Goal: Task Accomplishment & Management: Use online tool/utility

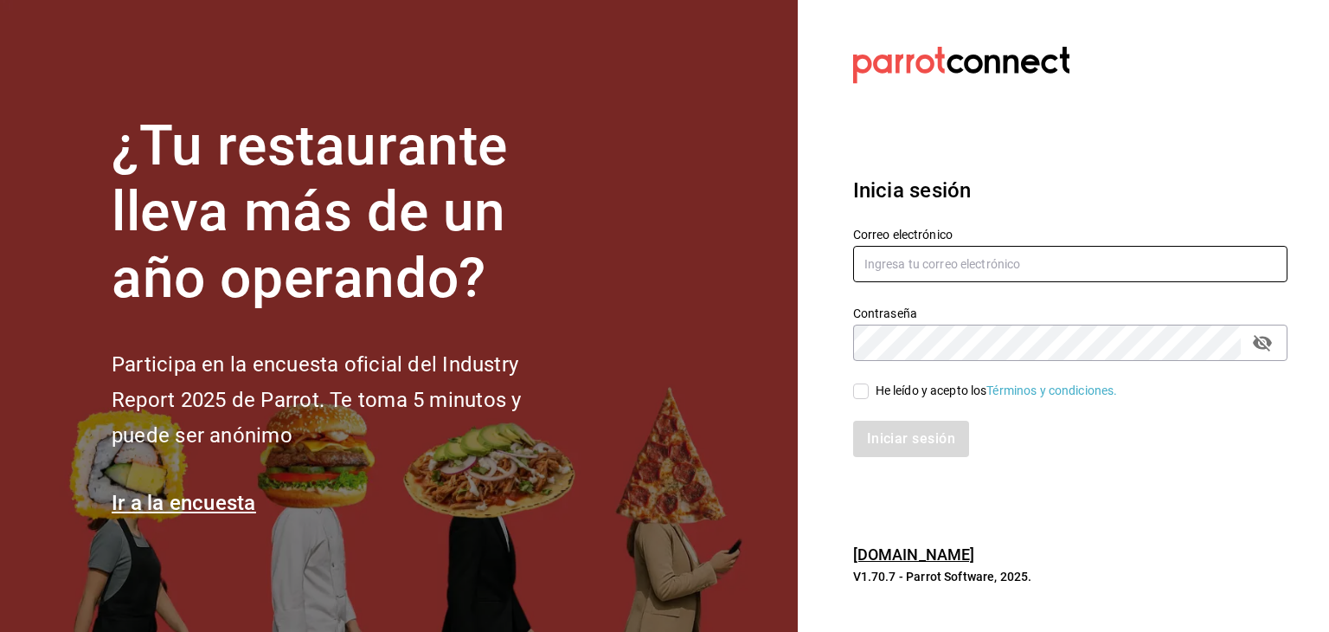
click at [957, 274] on input "text" at bounding box center [1070, 264] width 434 height 36
type input "ruben.felix@grupocosteno.com"
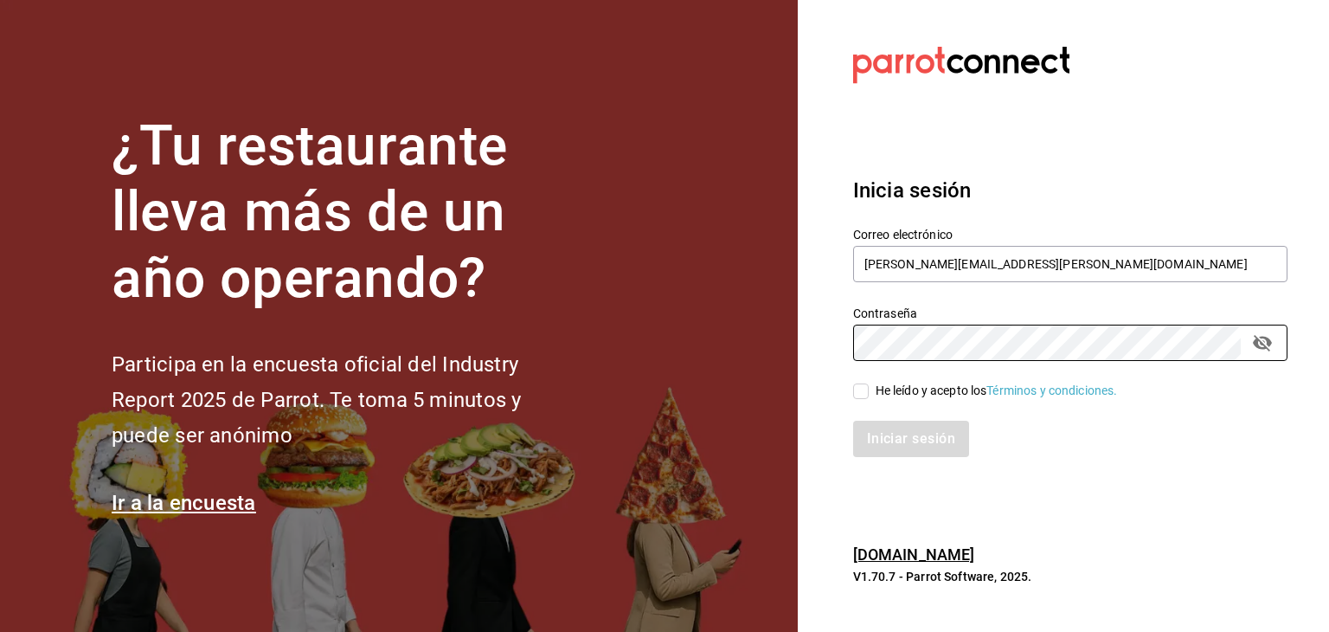
click at [918, 392] on div "He leído y acepto los Términos y condiciones." at bounding box center [997, 391] width 242 height 18
click at [869, 392] on input "He leído y acepto los Términos y condiciones." at bounding box center [861, 391] width 16 height 16
checkbox input "true"
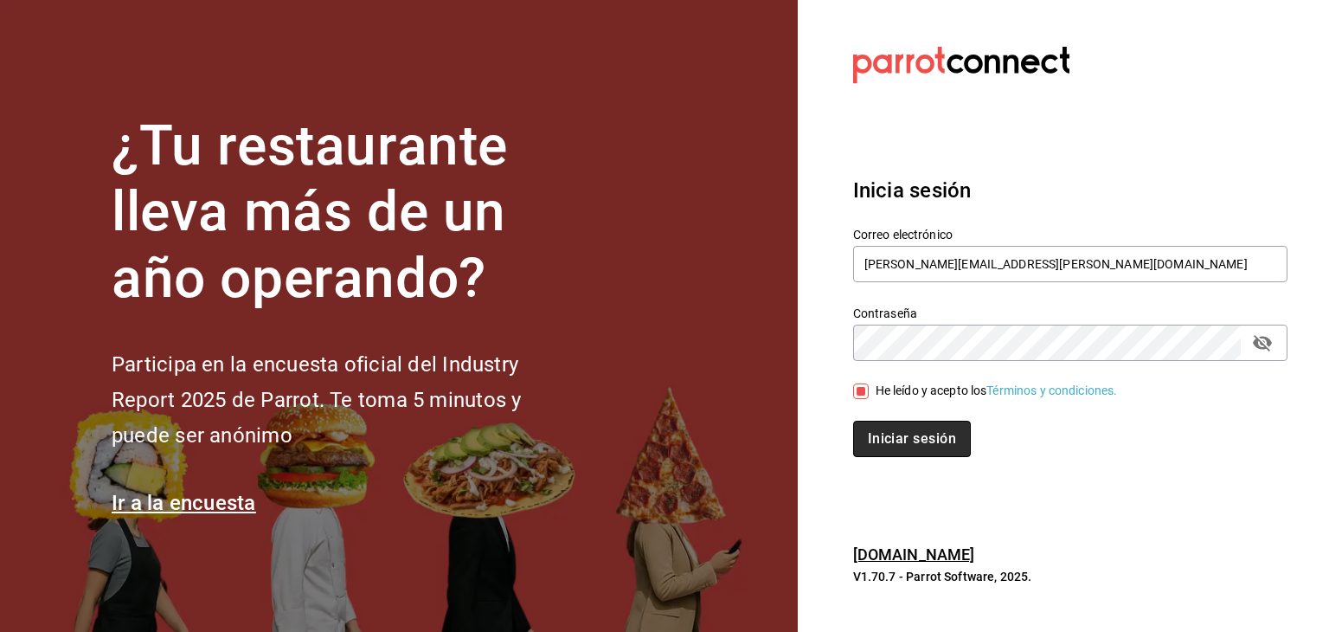
click at [907, 444] on button "Iniciar sesión" at bounding box center [912, 439] width 118 height 36
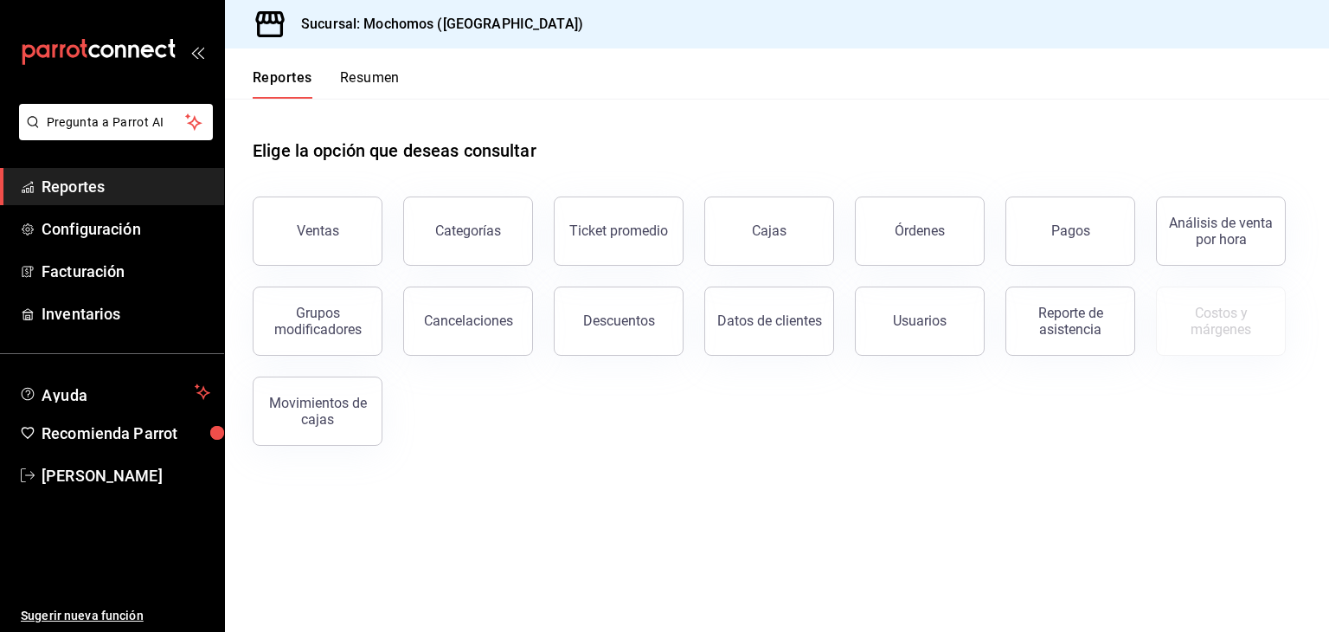
click at [701, 115] on div "Elige la opción que deseas consultar" at bounding box center [777, 137] width 1049 height 77
click at [313, 233] on div "Ventas" at bounding box center [318, 230] width 42 height 16
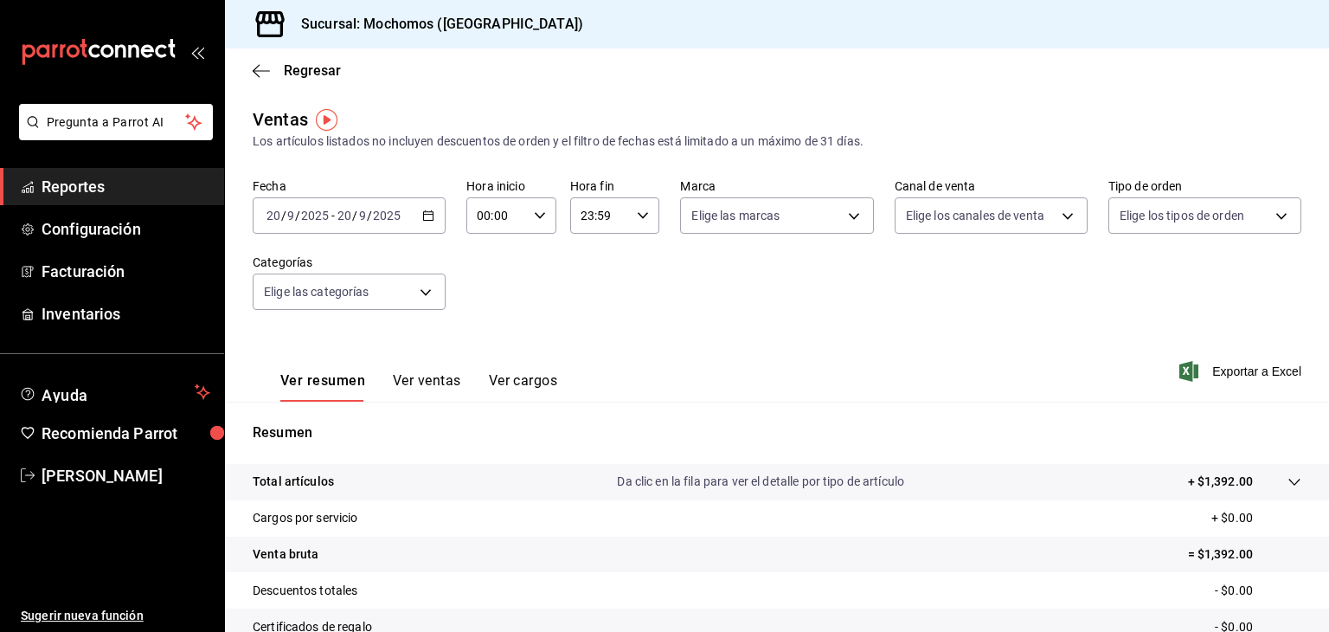
click at [429, 216] on icon "button" at bounding box center [428, 215] width 12 height 12
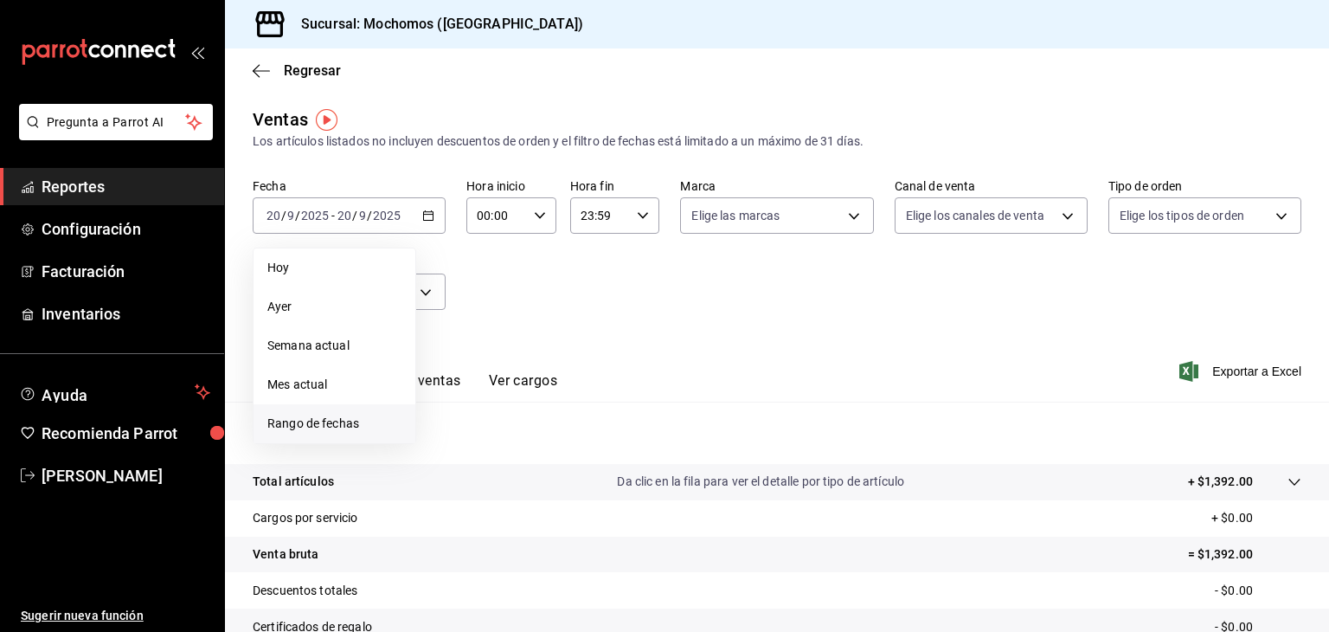
click at [317, 434] on li "Rango de fechas" at bounding box center [335, 423] width 162 height 39
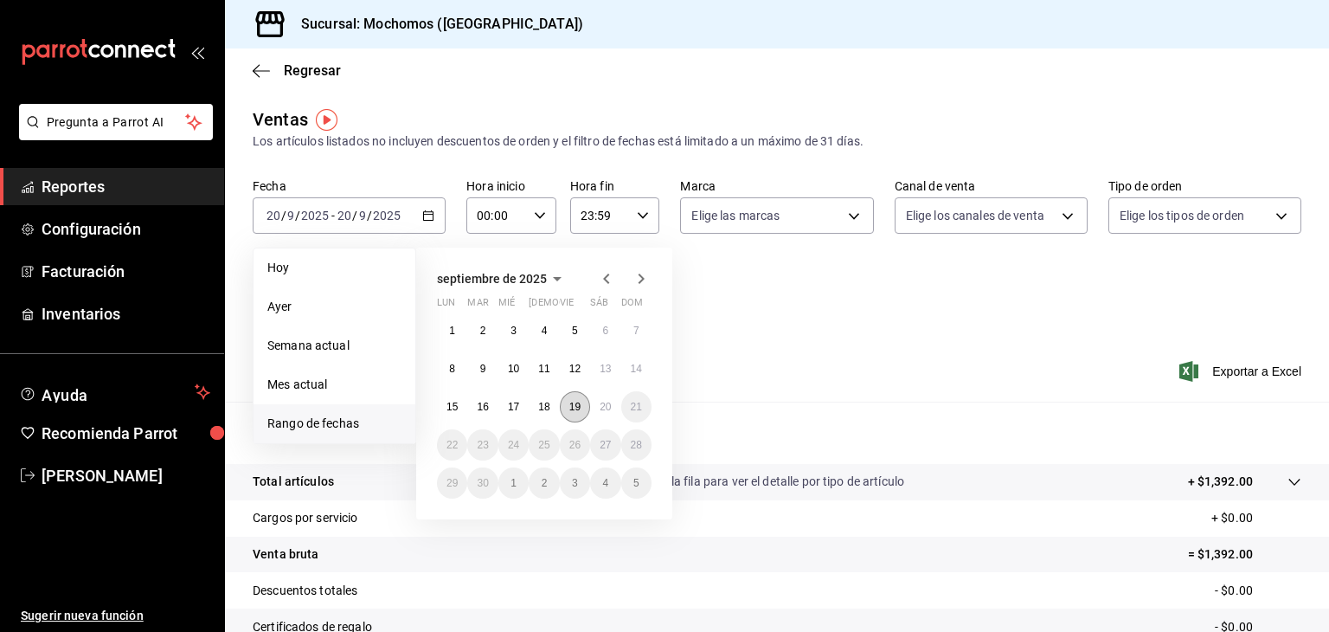
click at [576, 402] on abbr "19" at bounding box center [574, 407] width 11 height 12
click at [602, 404] on abbr "20" at bounding box center [605, 407] width 11 height 12
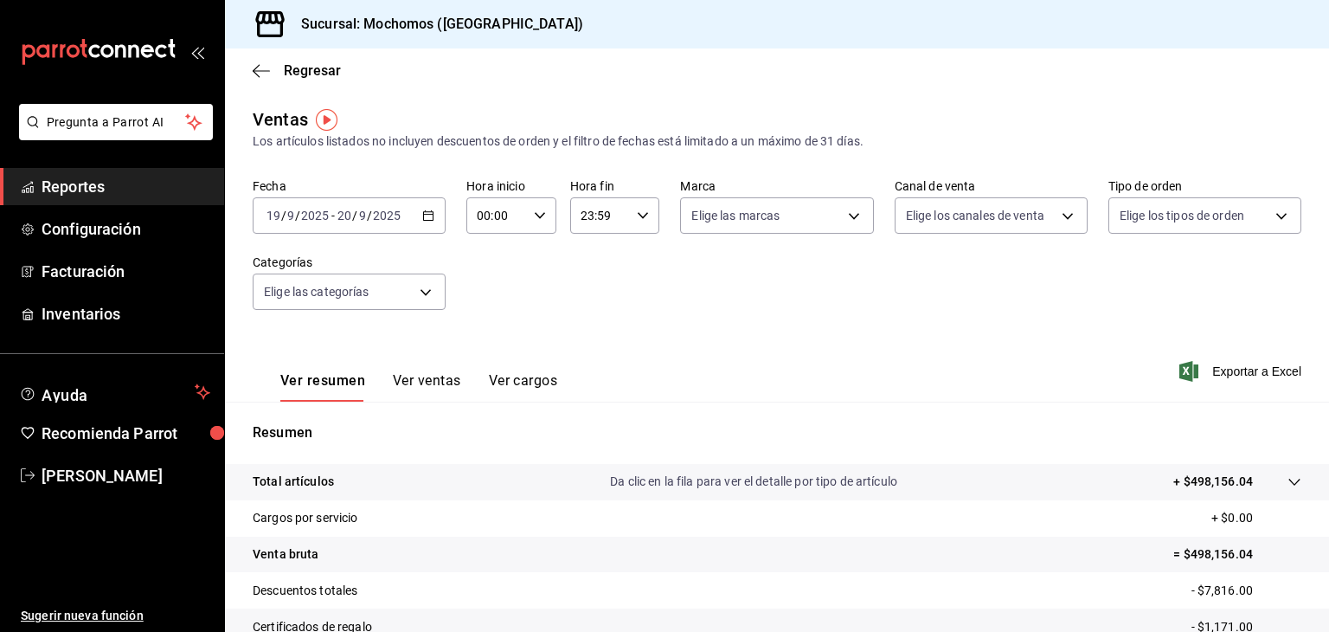
click at [544, 209] on div "00:00 Hora inicio" at bounding box center [511, 215] width 90 height 36
click at [481, 347] on span "05" at bounding box center [486, 348] width 16 height 14
type input "05:00"
click at [627, 217] on div at bounding box center [664, 316] width 1329 height 632
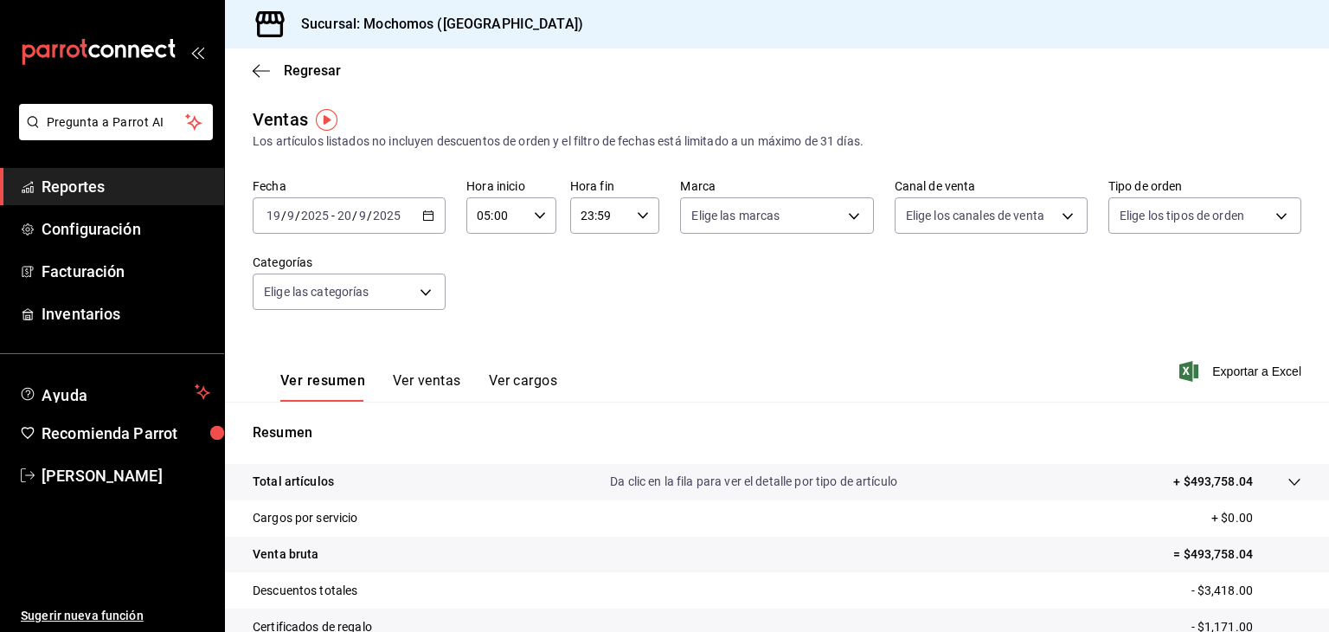
click at [630, 217] on div "23:59 Hora fin" at bounding box center [615, 215] width 90 height 36
click at [595, 344] on span "05" at bounding box center [588, 346] width 16 height 14
click at [632, 261] on span "00" at bounding box center [632, 260] width 16 height 14
type input "05:00"
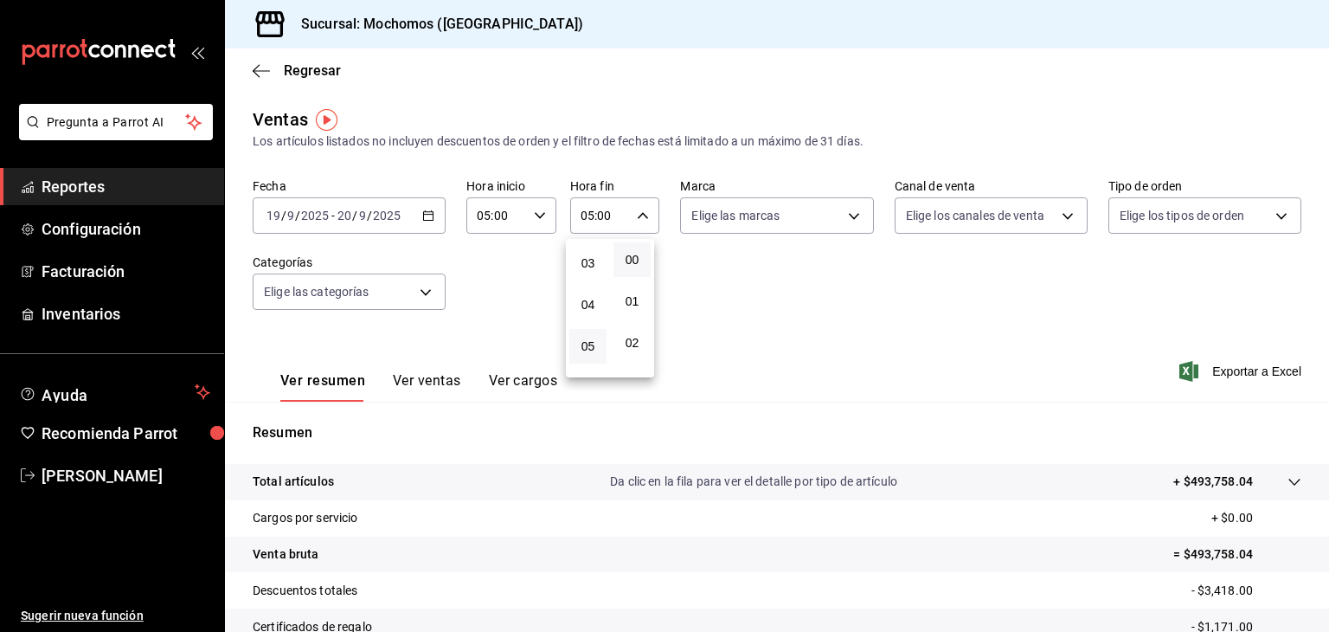
click at [1235, 375] on div at bounding box center [664, 316] width 1329 height 632
click at [1211, 375] on span "Exportar a Excel" at bounding box center [1242, 371] width 119 height 21
